Goal: Task Accomplishment & Management: Use online tool/utility

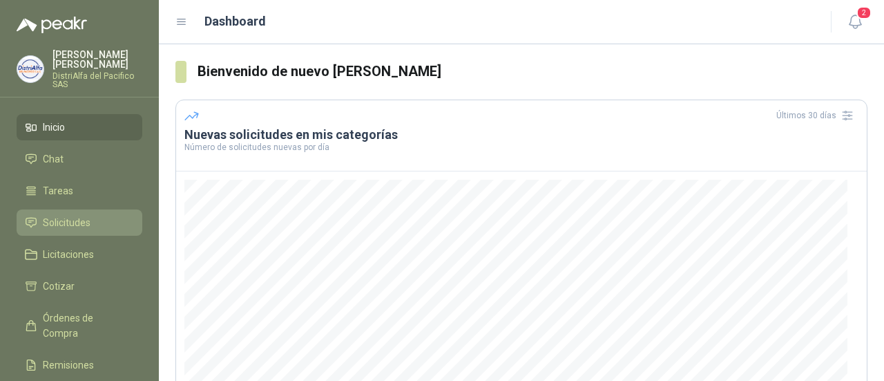
click at [69, 234] on link "Solicitudes" at bounding box center [80, 222] width 126 height 26
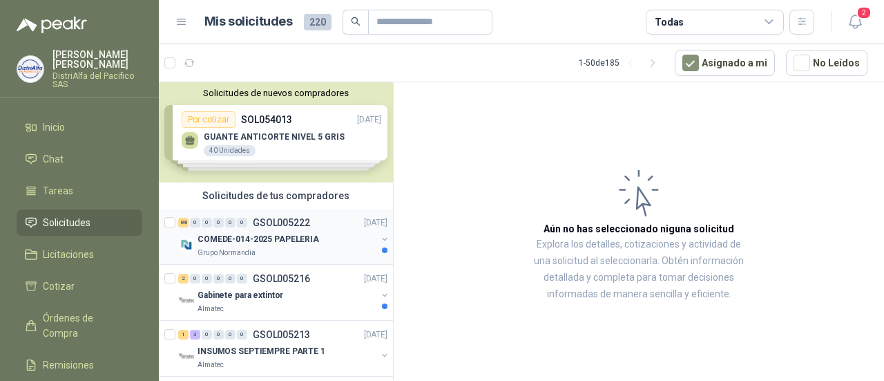
click at [269, 242] on p "COMEDE-014-2025 PAPELERIA" at bounding box center [259, 239] width 122 height 13
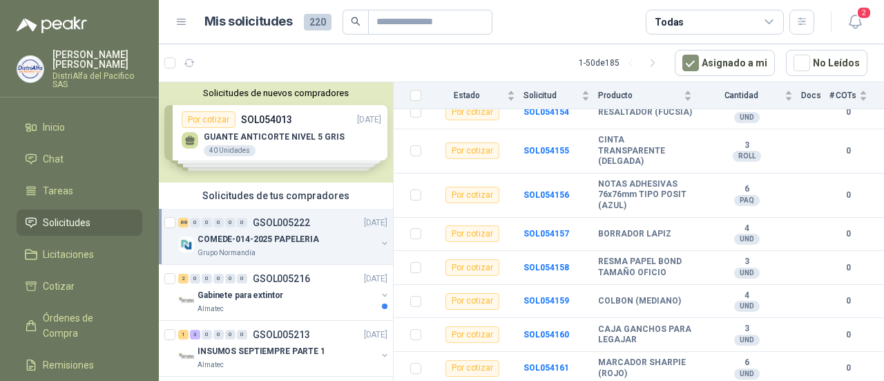
scroll to position [3456, 0]
click at [298, 294] on div "Gabinete para extintor" at bounding box center [287, 295] width 179 height 17
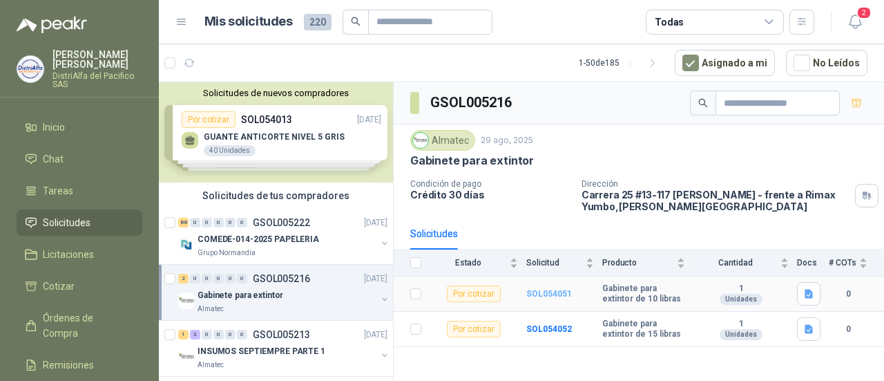
click at [550, 292] on b "SOL054051" at bounding box center [549, 294] width 46 height 10
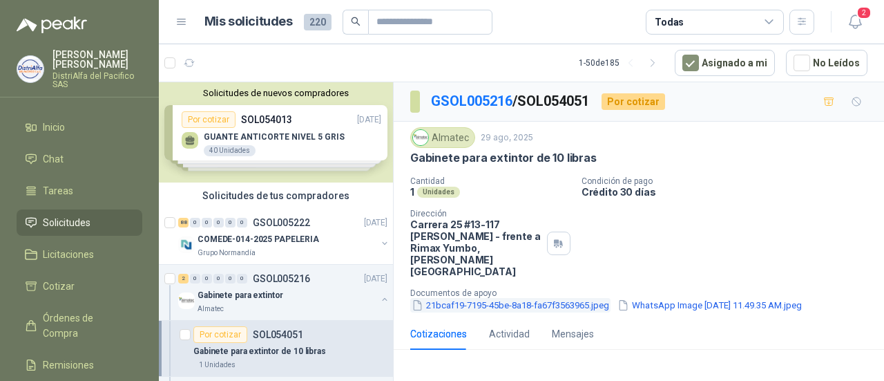
click at [586, 298] on button "21bcaf19-7195-45be-8a18-fa67f3563965.jpeg" at bounding box center [510, 305] width 200 height 15
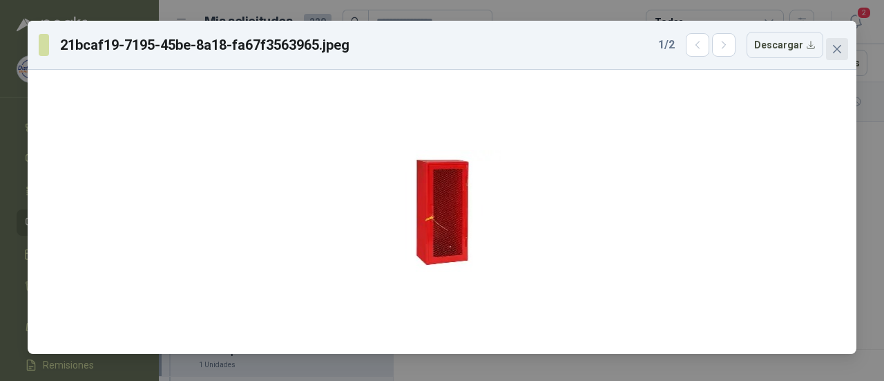
click at [839, 51] on icon "close" at bounding box center [837, 49] width 8 height 8
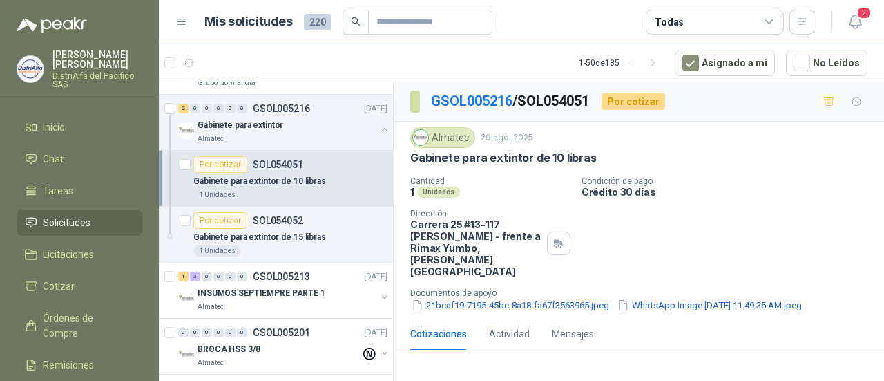
scroll to position [184, 0]
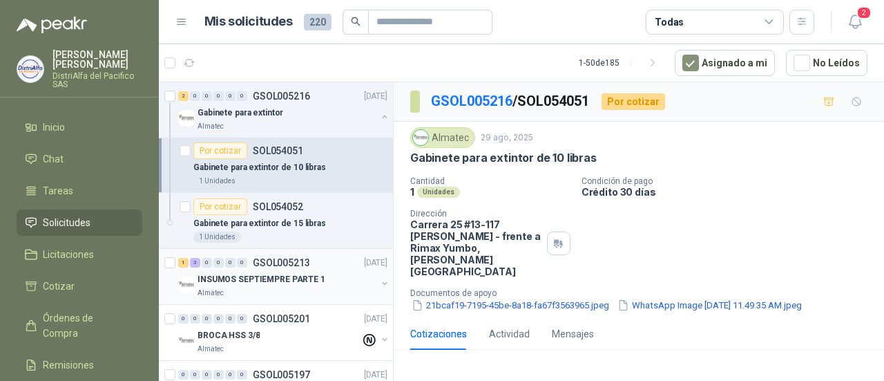
click at [324, 282] on div "INSUMOS SEPTIEMPRE PARTE 1" at bounding box center [287, 279] width 179 height 17
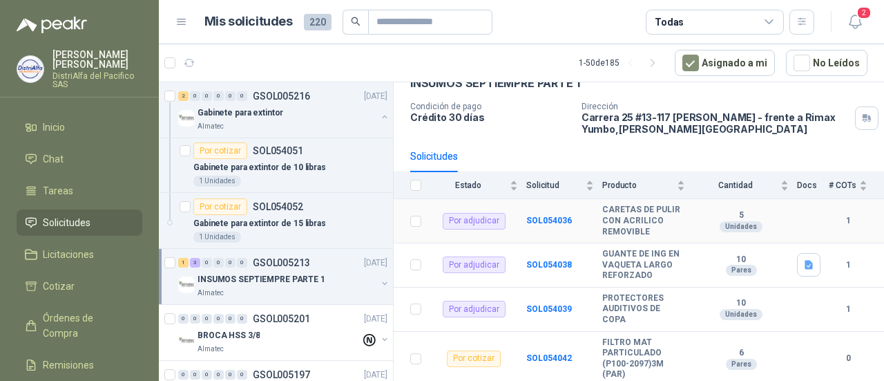
scroll to position [97, 0]
click at [543, 357] on b "SOL054042" at bounding box center [549, 357] width 46 height 10
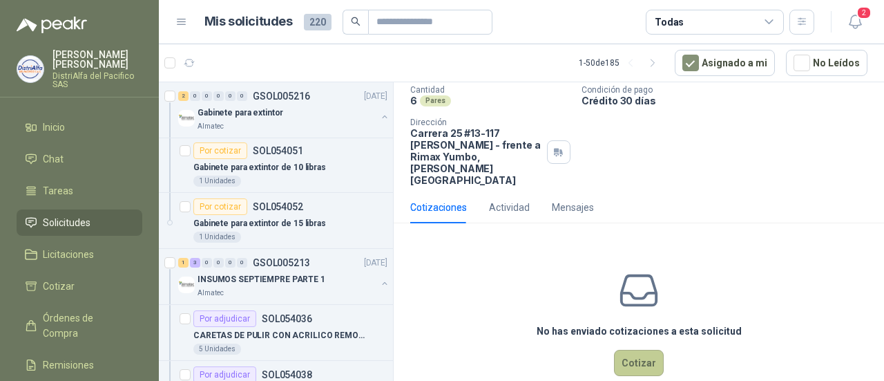
click at [624, 350] on button "Cotizar" at bounding box center [639, 363] width 50 height 26
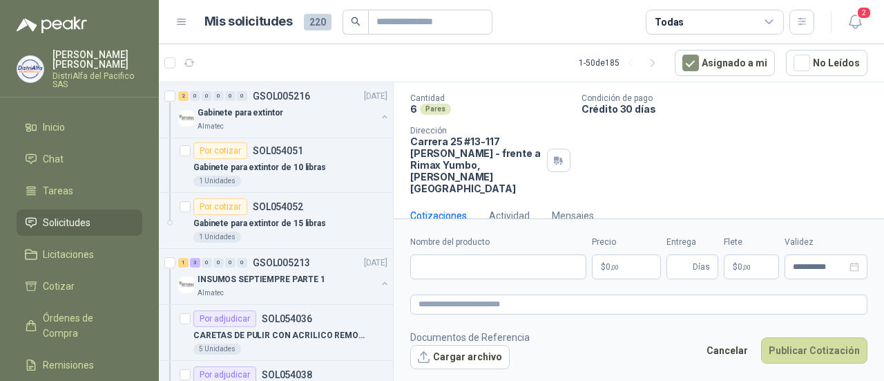
scroll to position [82, 0]
click at [504, 262] on input "Nombre del producto" at bounding box center [498, 266] width 176 height 25
type input "******"
click at [377, 256] on span "[DATE]" at bounding box center [377, 262] width 26 height 13
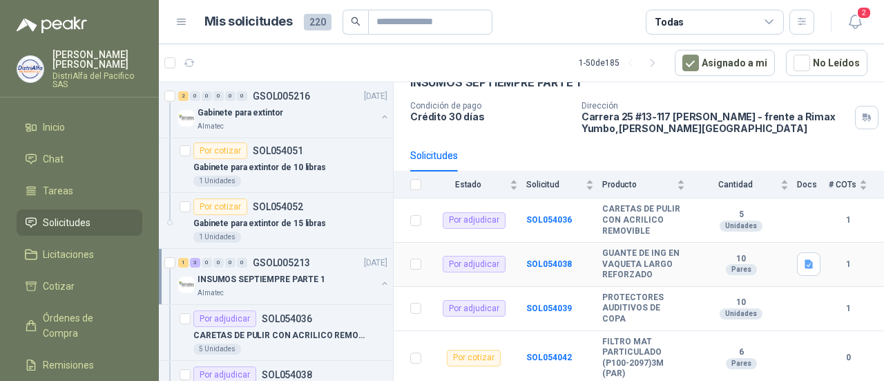
scroll to position [97, 0]
click at [487, 359] on div "Por cotizar" at bounding box center [474, 358] width 54 height 17
click at [548, 357] on b "SOL054042" at bounding box center [549, 357] width 46 height 10
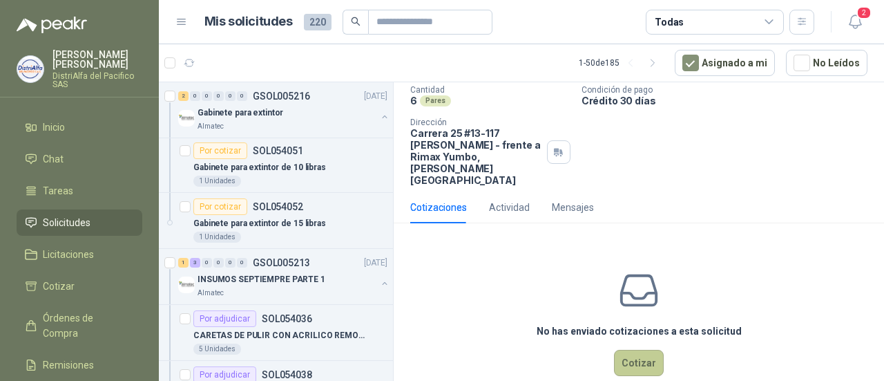
click at [626, 350] on button "Cotizar" at bounding box center [639, 363] width 50 height 26
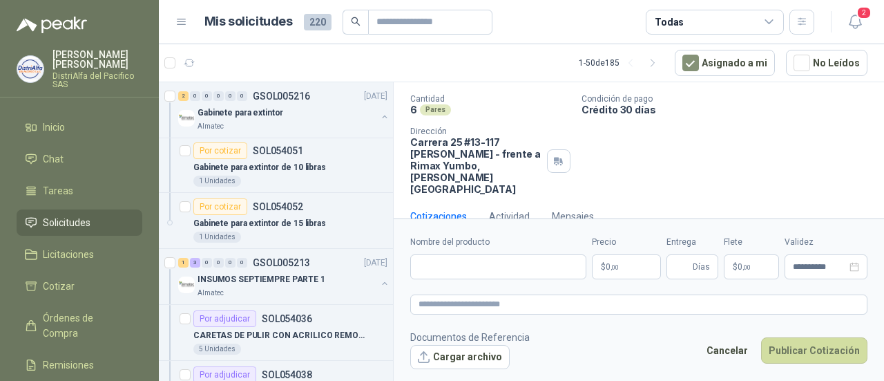
scroll to position [82, 0]
click at [470, 260] on input "Nombre del producto" at bounding box center [498, 266] width 176 height 25
paste input "**********"
type input "**********"
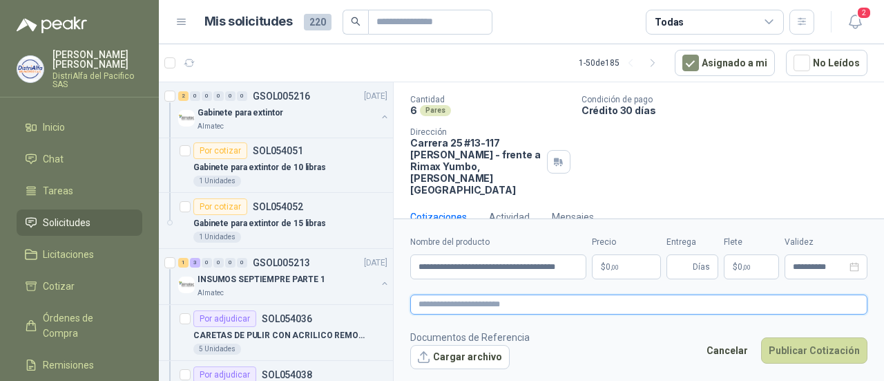
click at [516, 303] on textarea at bounding box center [638, 303] width 457 height 19
paste textarea "**********"
type textarea "**********"
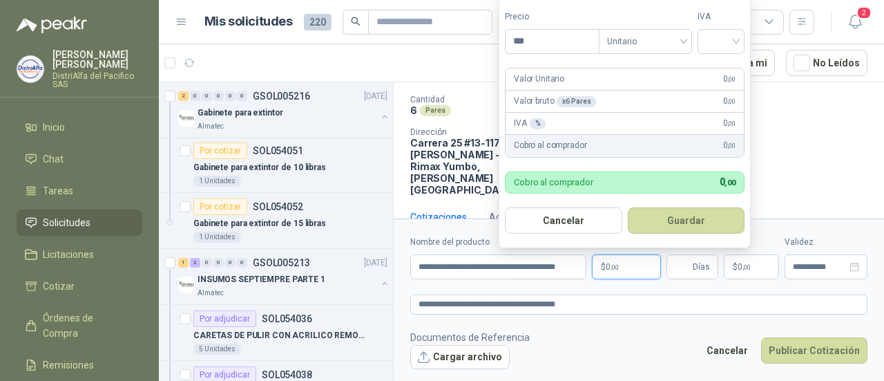
click at [631, 266] on p "$ 0 ,00" at bounding box center [626, 266] width 69 height 25
type input "********"
click at [720, 48] on input "search" at bounding box center [721, 40] width 30 height 21
click at [723, 74] on div "19%" at bounding box center [724, 71] width 26 height 15
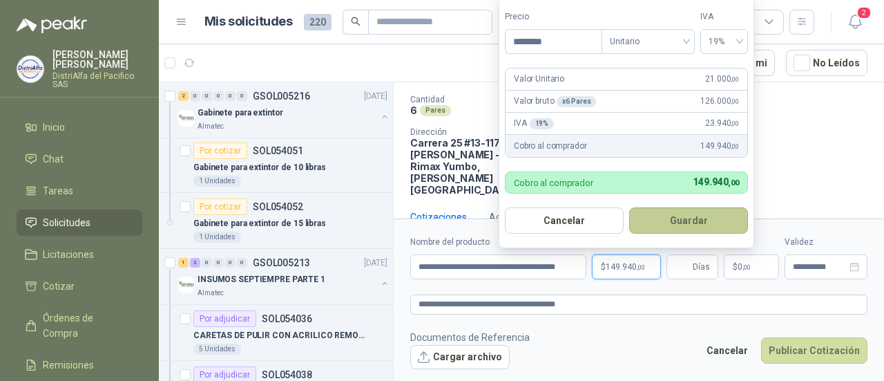
click at [689, 225] on button "Guardar" at bounding box center [688, 220] width 119 height 26
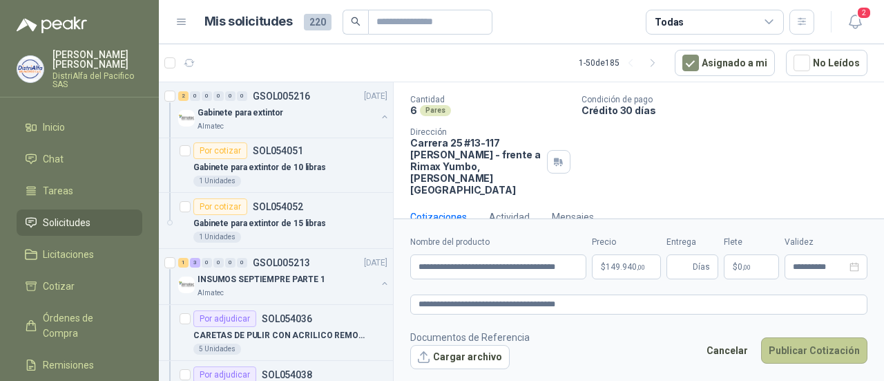
click at [800, 356] on button "Publicar Cotización" at bounding box center [814, 350] width 106 height 26
type input "*"
click at [812, 350] on button "Publicar Cotización" at bounding box center [814, 350] width 106 height 26
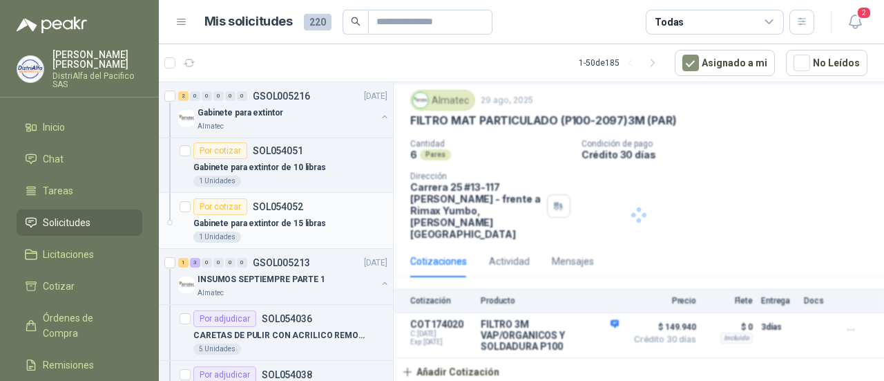
scroll to position [13, 0]
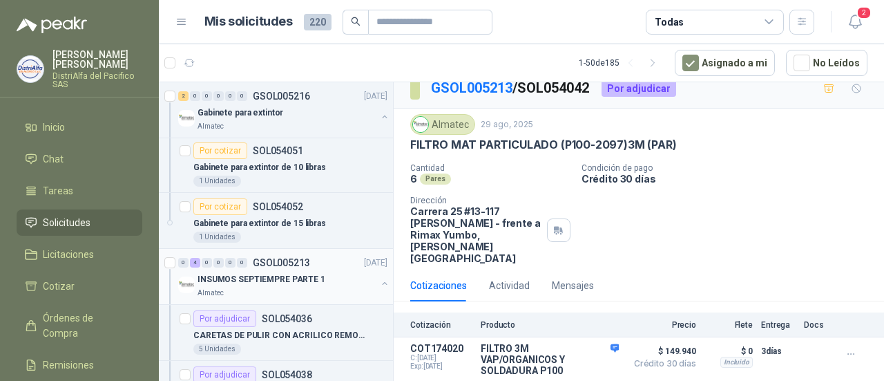
click at [271, 291] on div "Almatec" at bounding box center [287, 292] width 179 height 11
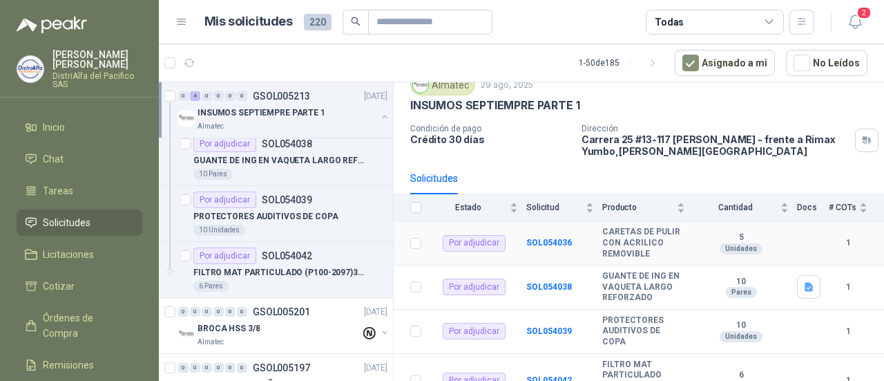
scroll to position [97, 0]
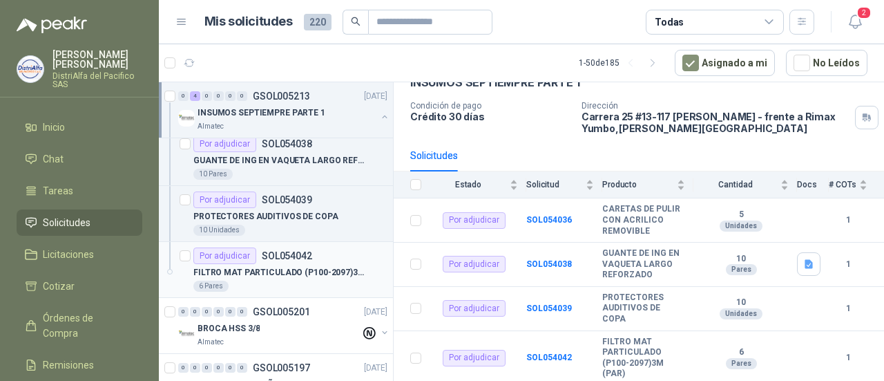
click at [258, 268] on p "FILTRO MAT PARTICULADO (P100-2097)3M (PAR)" at bounding box center [279, 272] width 172 height 13
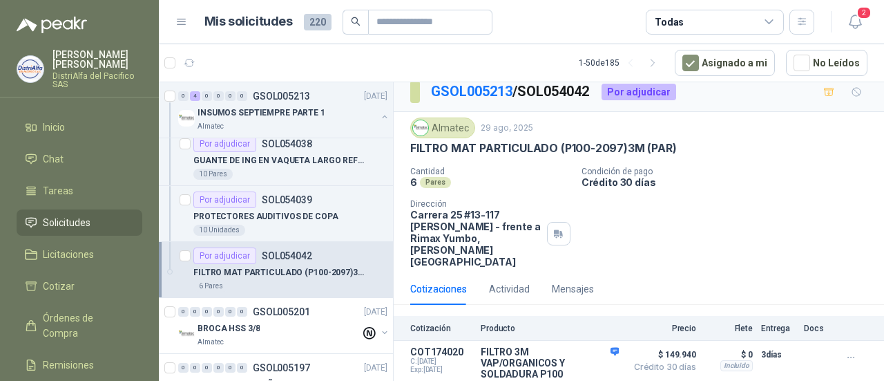
scroll to position [13, 0]
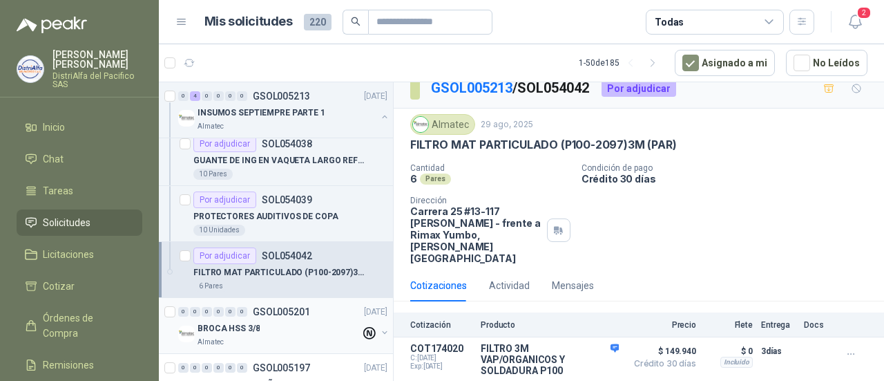
click at [278, 336] on div "Almatec" at bounding box center [279, 341] width 163 height 11
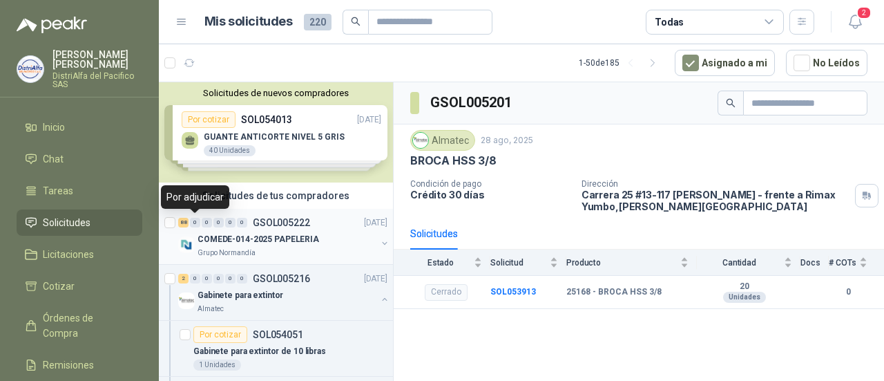
click at [190, 224] on div "0" at bounding box center [195, 223] width 10 height 10
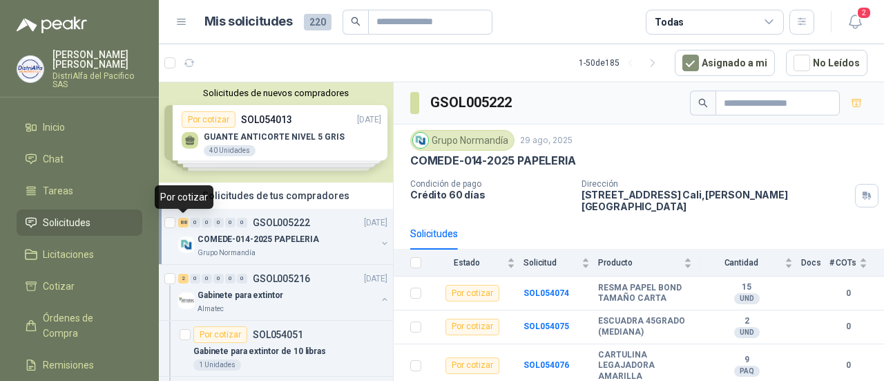
click at [188, 223] on div "88" at bounding box center [183, 223] width 10 height 10
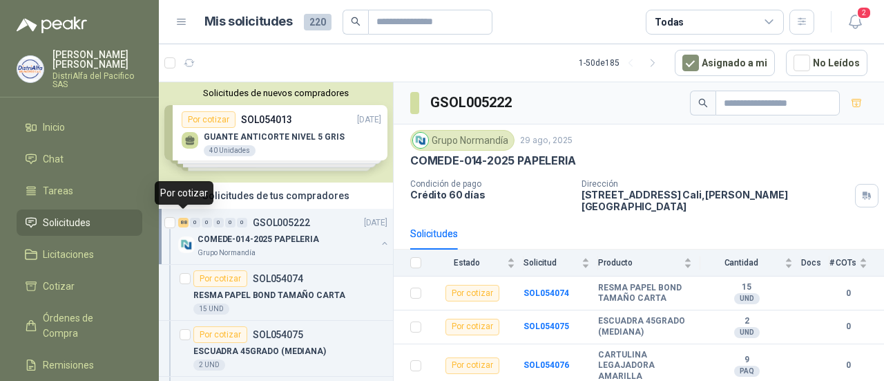
scroll to position [4, 0]
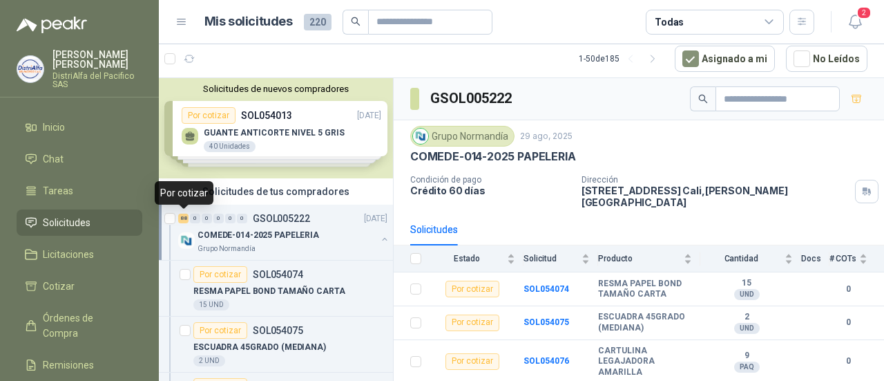
click at [180, 220] on div "88" at bounding box center [183, 218] width 10 height 10
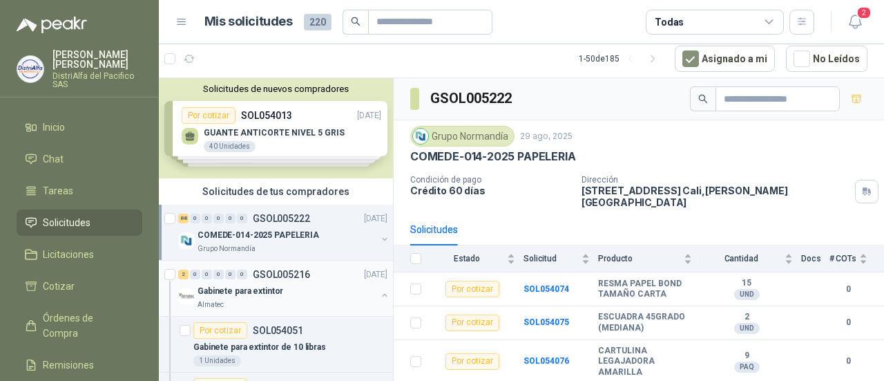
scroll to position [265, 0]
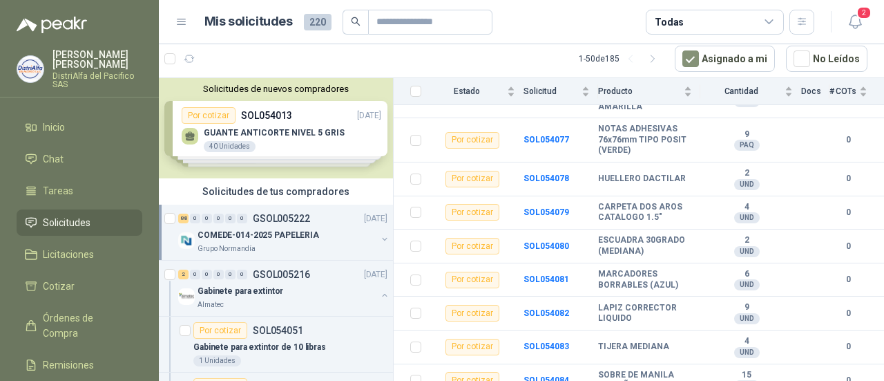
click at [271, 251] on div "Grupo Normandía" at bounding box center [287, 248] width 179 height 11
click at [274, 281] on div "Por cotizar SOL054074" at bounding box center [248, 274] width 110 height 17
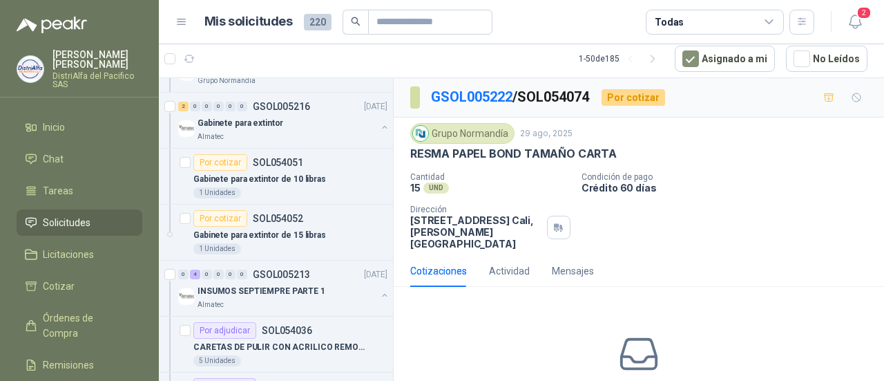
scroll to position [5203, 0]
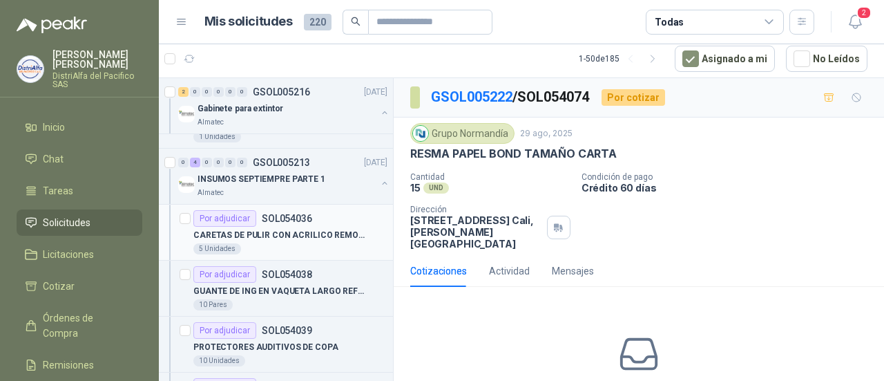
click at [310, 229] on p "CARETAS DE PULIR CON ACRILICO REMOVIBLE" at bounding box center [279, 235] width 172 height 13
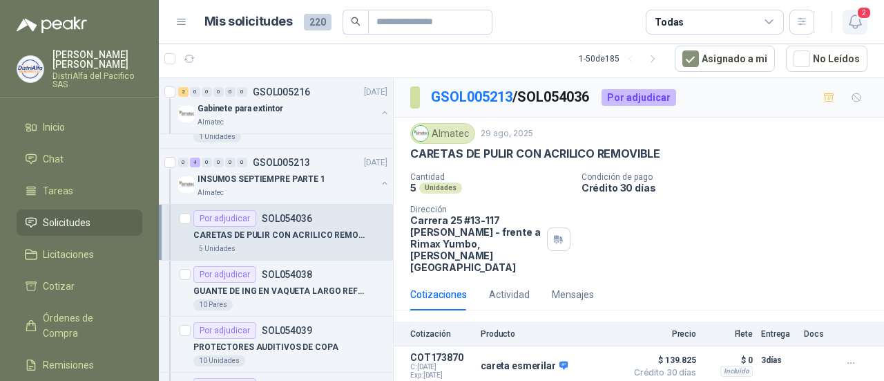
click at [857, 23] on icon "button" at bounding box center [855, 21] width 17 height 17
